Goal: Find specific page/section: Find specific page/section

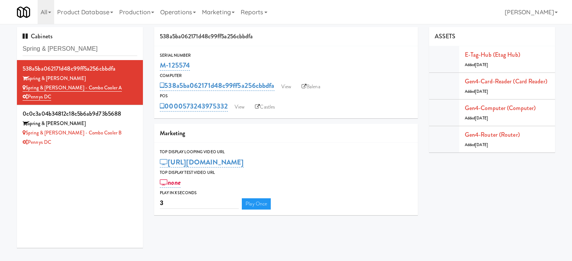
click at [112, 49] on input "Spring & [PERSON_NAME]" at bounding box center [80, 49] width 115 height 14
click at [112, 48] on input "Spring & [PERSON_NAME]" at bounding box center [80, 49] width 115 height 14
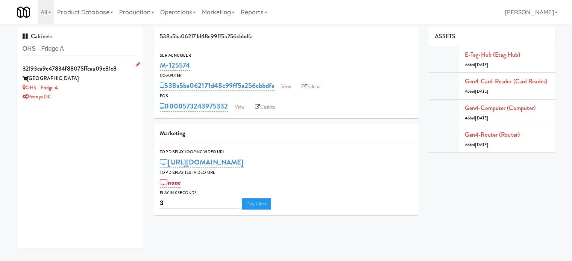
type input "OHS - Fridge A"
click at [108, 86] on div "OHS - Fridge A" at bounding box center [80, 87] width 115 height 9
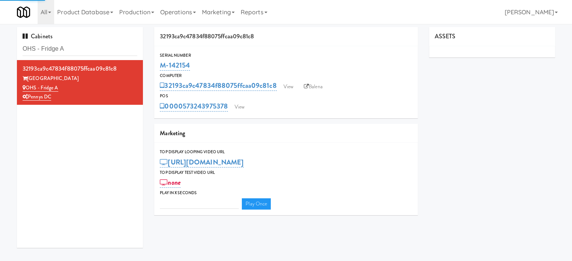
type input "3"
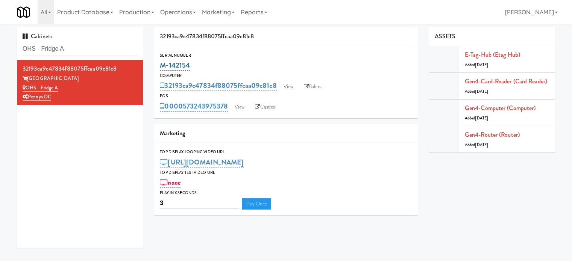
drag, startPoint x: 190, startPoint y: 65, endPoint x: 161, endPoint y: 67, distance: 29.4
click at [161, 67] on div "M-142154" at bounding box center [286, 65] width 252 height 13
copy link "M-142154"
